Goal: Task Accomplishment & Management: Use online tool/utility

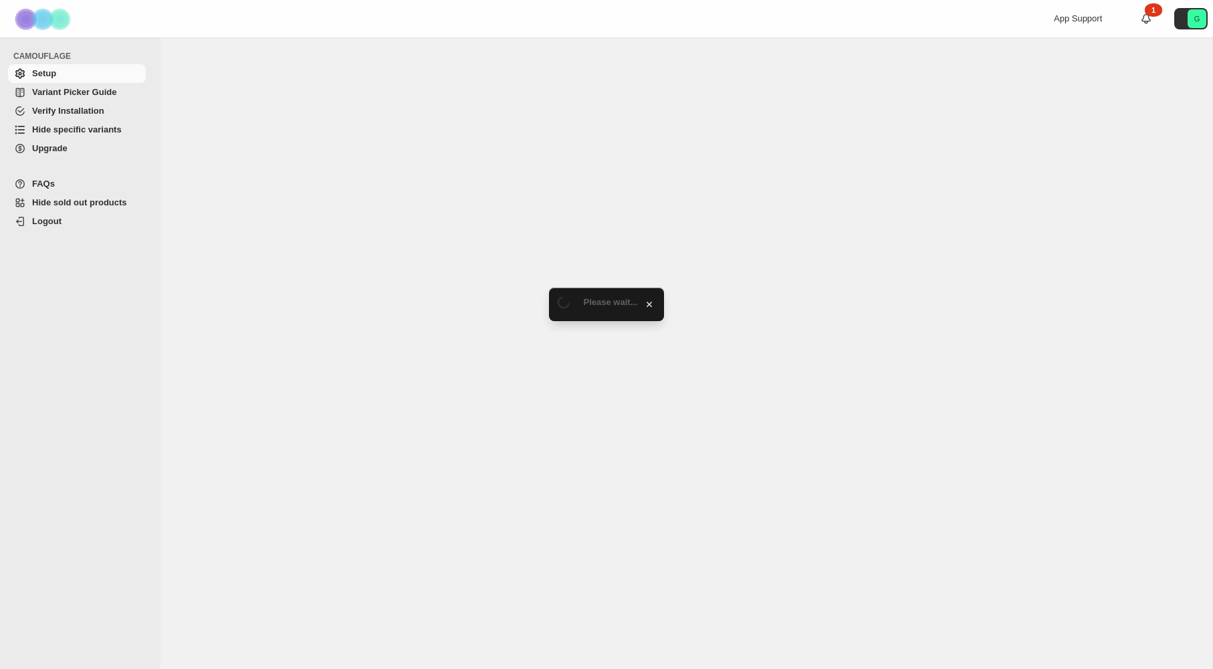
click at [87, 95] on span "Variant Picker Guide" at bounding box center [74, 92] width 84 height 10
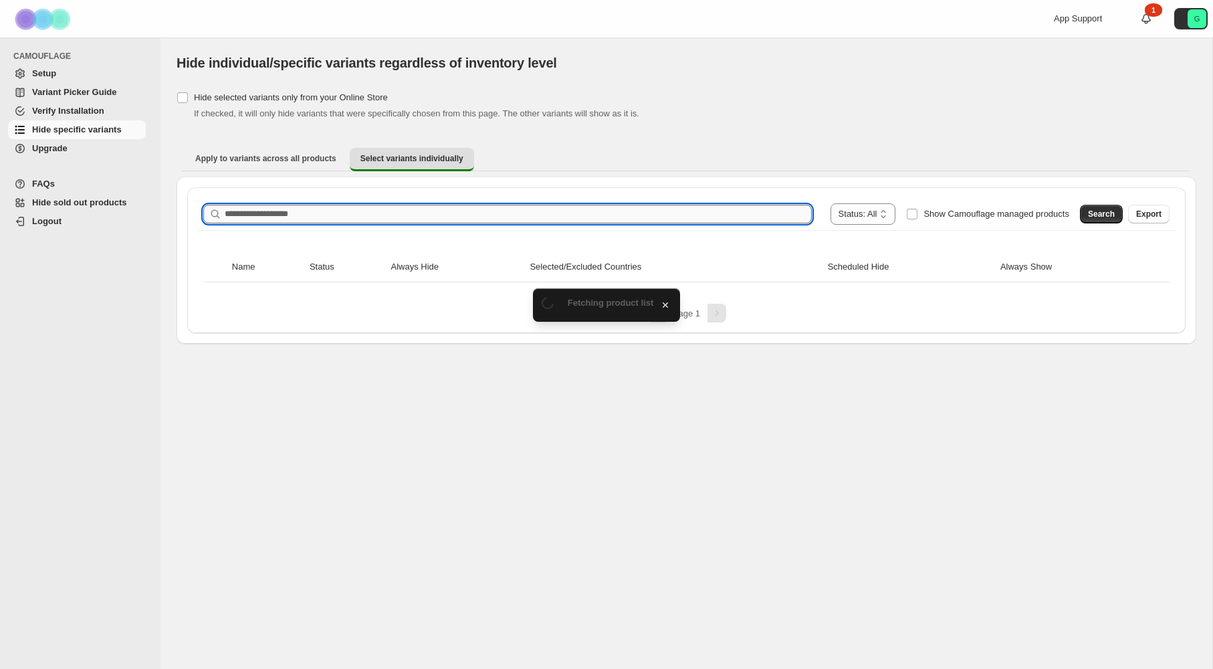
click at [437, 211] on input "Search product name" at bounding box center [518, 214] width 587 height 19
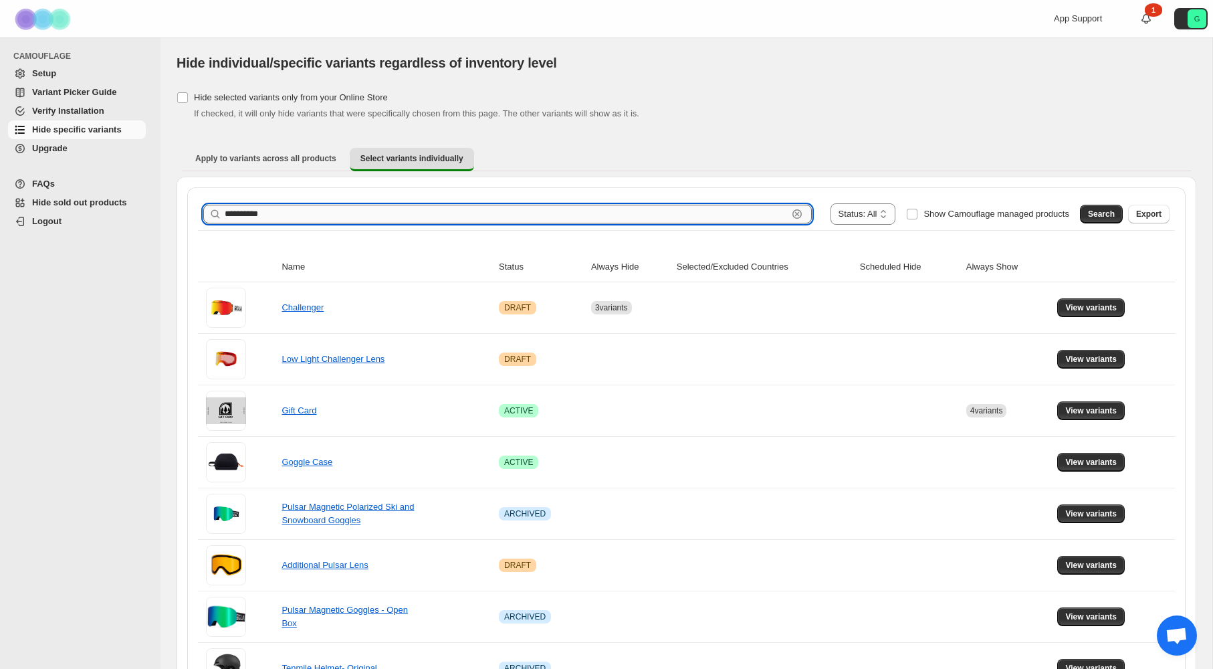
type input "**********"
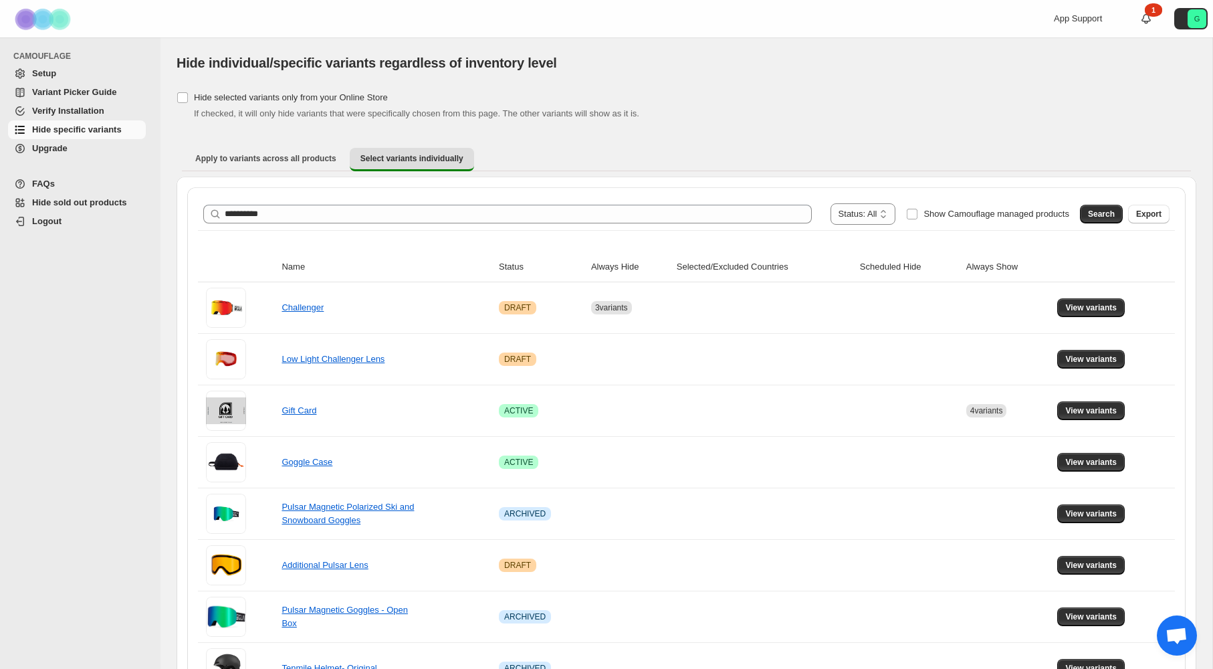
drag, startPoint x: 1107, startPoint y: 213, endPoint x: 1069, endPoint y: 210, distance: 37.5
click at [1107, 213] on span "Search" at bounding box center [1101, 214] width 27 height 11
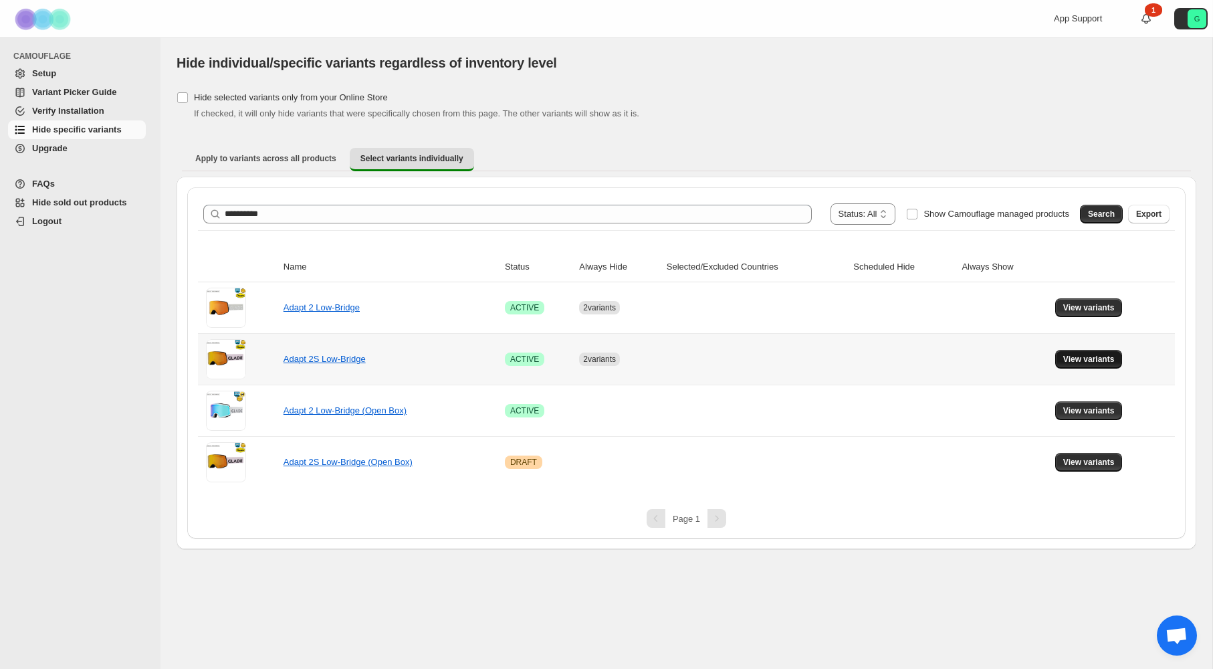
click at [1094, 359] on span "View variants" at bounding box center [1088, 359] width 51 height 11
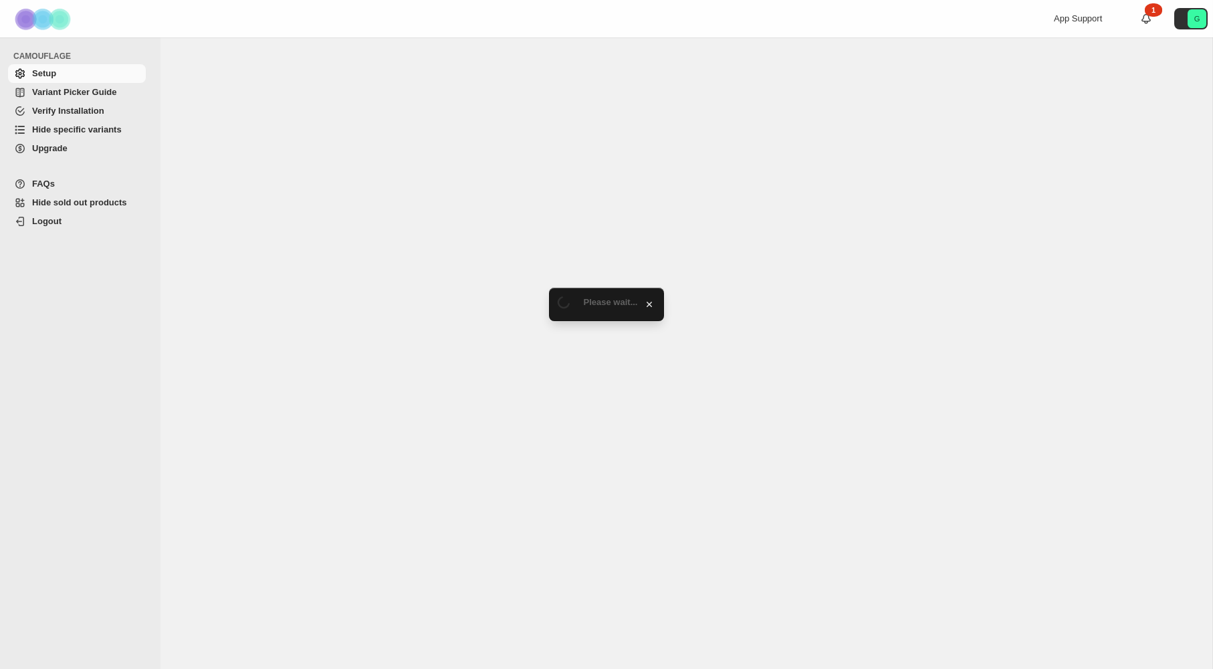
click at [96, 131] on span "Hide specific variants" at bounding box center [77, 129] width 90 height 10
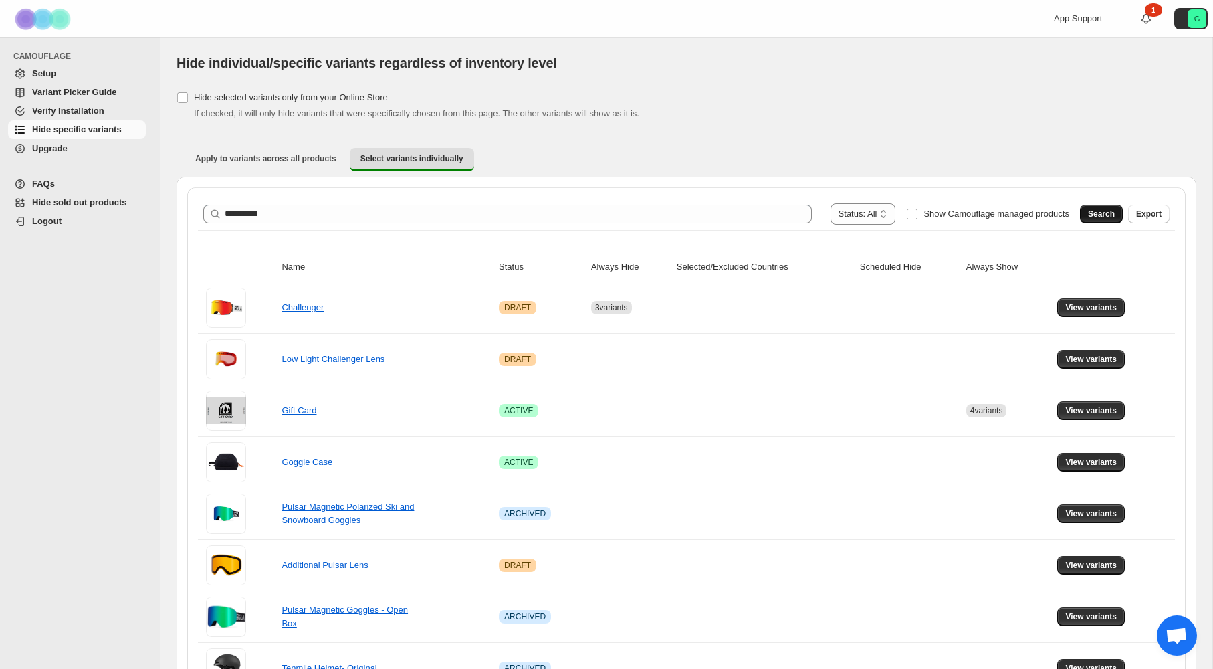
type input "**********"
click at [1111, 213] on span "Search" at bounding box center [1101, 214] width 27 height 11
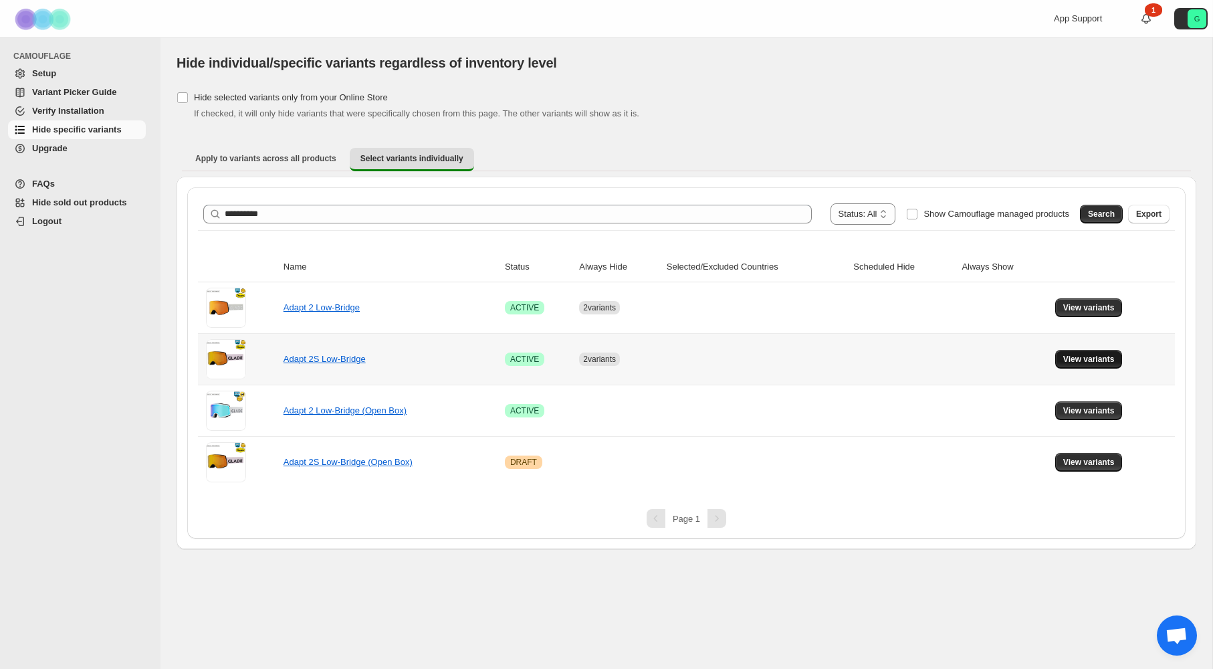
click at [1113, 356] on span "View variants" at bounding box center [1088, 359] width 51 height 11
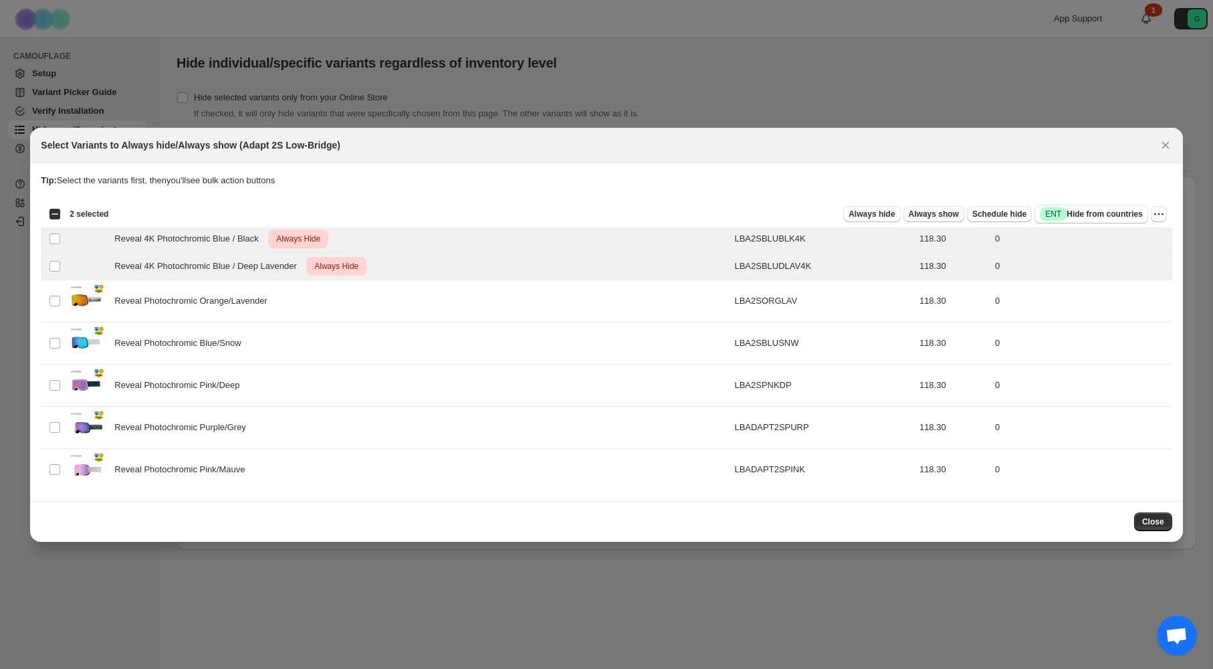
click at [935, 212] on span "Always show" at bounding box center [934, 214] width 50 height 11
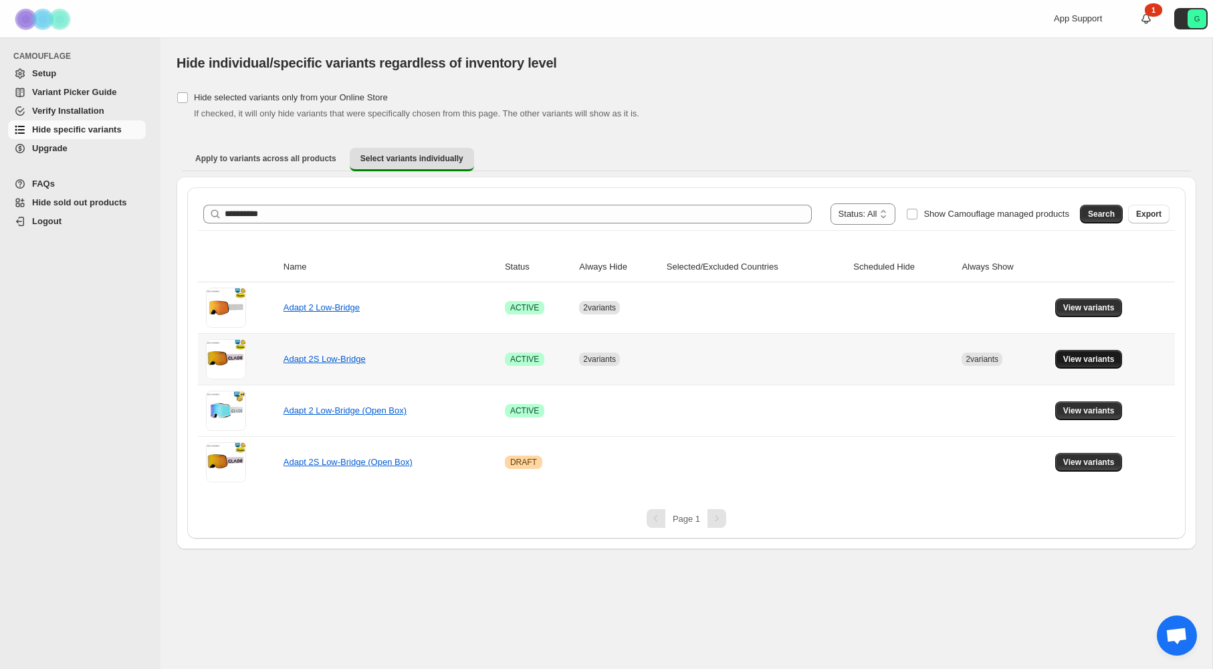
click at [1075, 360] on span "View variants" at bounding box center [1088, 359] width 51 height 11
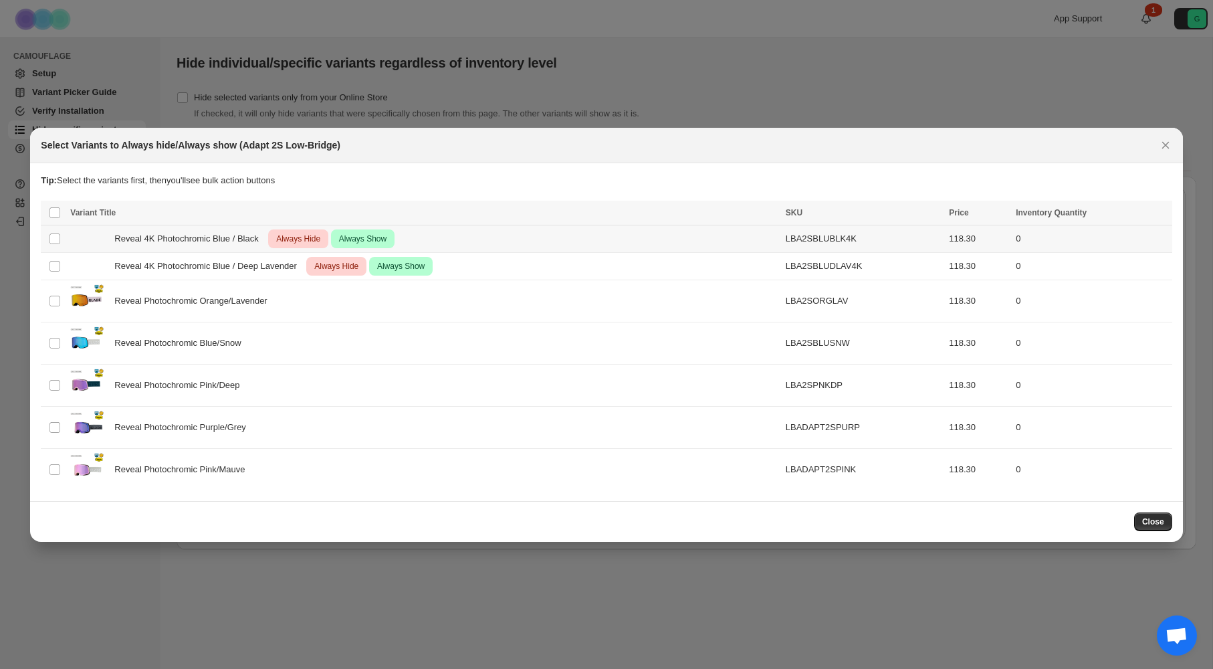
click at [60, 236] on span ":ru:" at bounding box center [55, 239] width 12 height 12
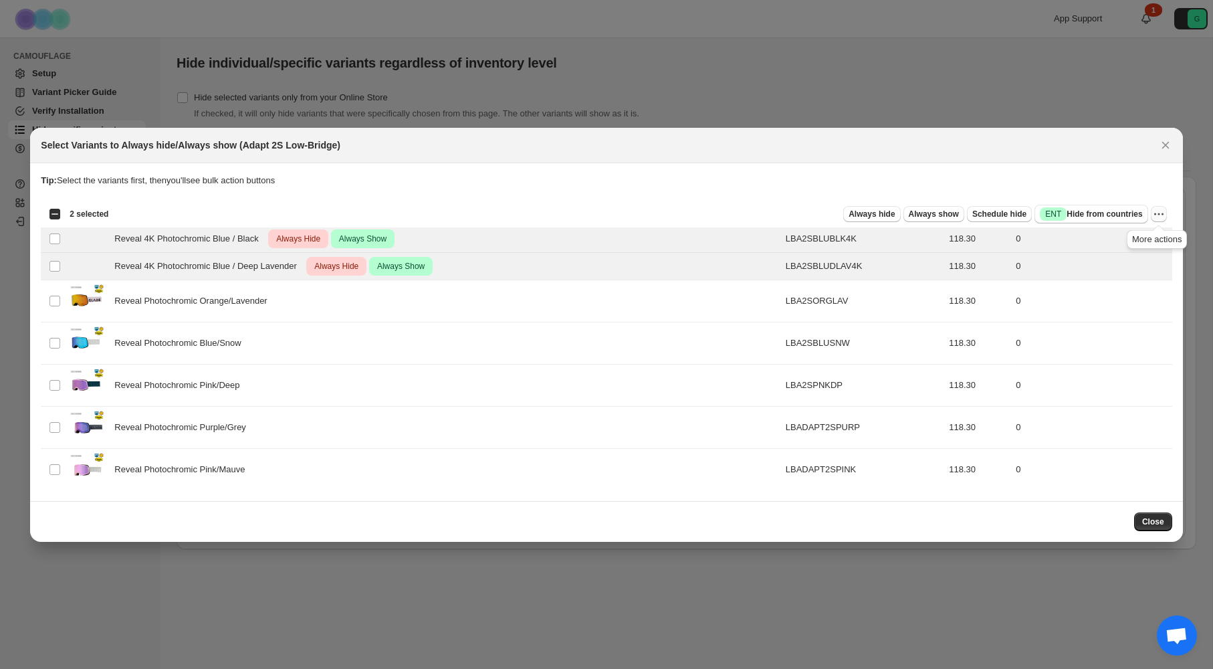
click at [1161, 213] on icon "More actions" at bounding box center [1158, 213] width 13 height 13
drag, startPoint x: 1125, startPoint y: 242, endPoint x: 1141, endPoint y: 235, distance: 16.8
click at [1125, 242] on span "Undo always hide" at bounding box center [1095, 240] width 69 height 10
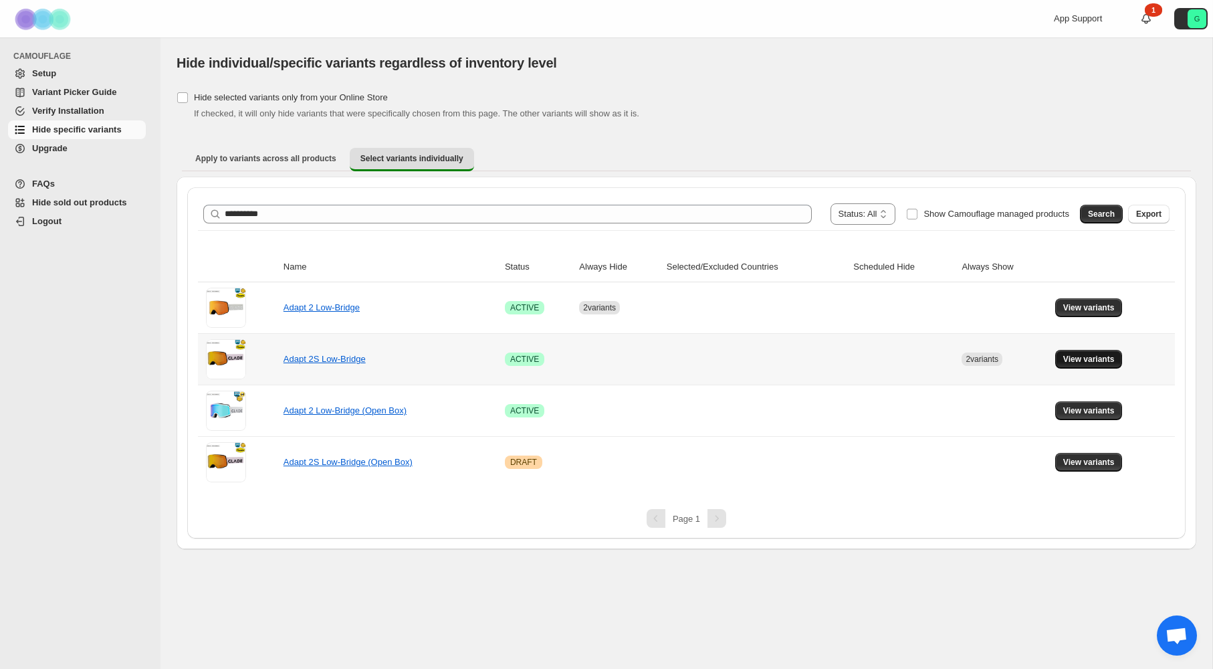
click at [1108, 358] on span "View variants" at bounding box center [1088, 359] width 51 height 11
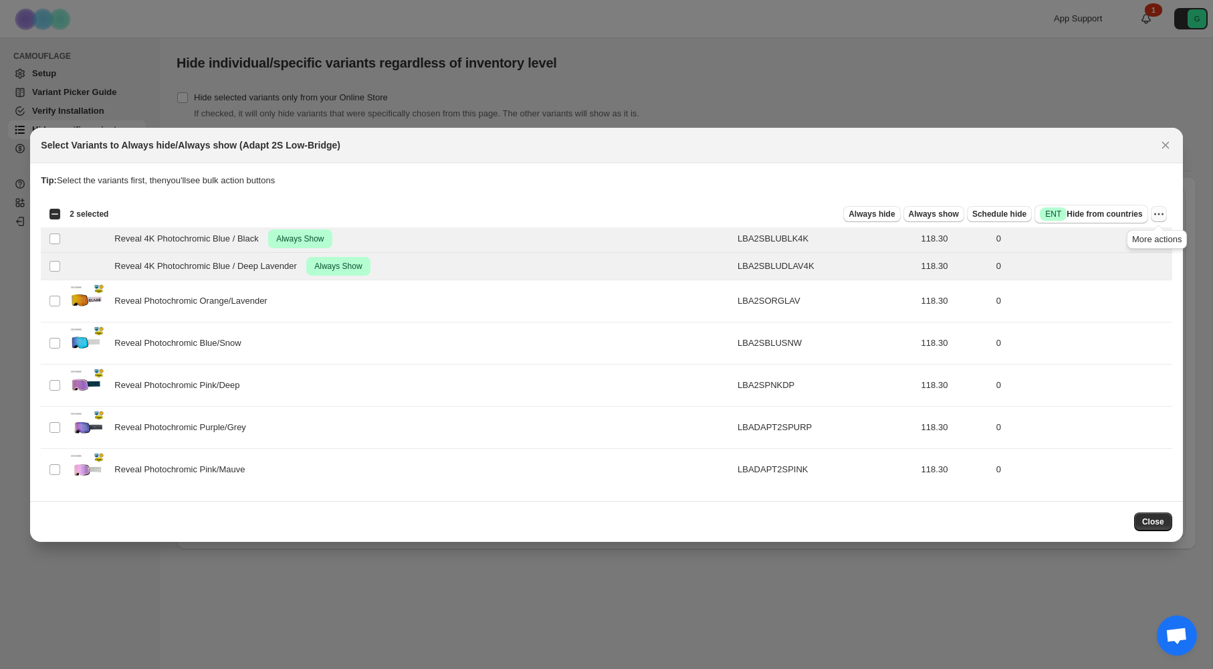
click at [1158, 217] on icon "More actions" at bounding box center [1158, 213] width 13 height 13
click at [1143, 263] on span "Undo always show" at bounding box center [1109, 262] width 97 height 13
